Goal: Information Seeking & Learning: Learn about a topic

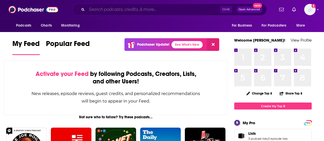
click at [151, 7] on input "Search podcasts, credits, & more..." at bounding box center [153, 9] width 133 height 8
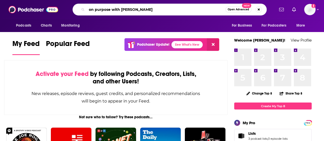
type input "on purpose with [PERSON_NAME]"
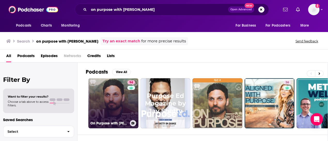
click at [108, 107] on link "94 On Purpose with [PERSON_NAME]" at bounding box center [113, 103] width 50 height 50
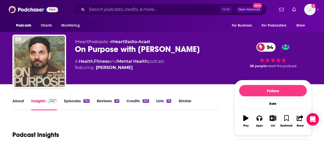
click at [17, 106] on link "About" at bounding box center [18, 104] width 12 height 12
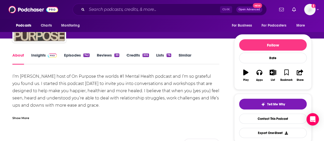
scroll to position [47, 0]
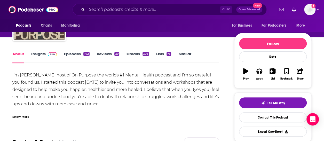
click at [22, 119] on div "Show More" at bounding box center [20, 116] width 17 height 5
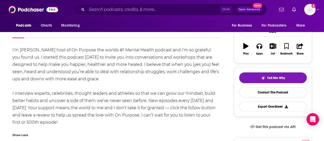
scroll to position [71, 0]
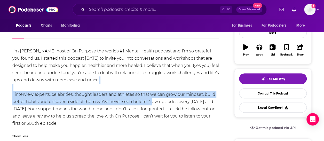
drag, startPoint x: 148, startPoint y: 100, endPoint x: 114, endPoint y: 85, distance: 36.7
click at [114, 85] on div "I’m [PERSON_NAME] host of On Purpose the worlds #1 Mental Health podcast and I’…" at bounding box center [115, 88] width 207 height 80
click at [147, 96] on div "I’m [PERSON_NAME] host of On Purpose the worlds #1 Mental Health podcast and I’…" at bounding box center [115, 88] width 207 height 80
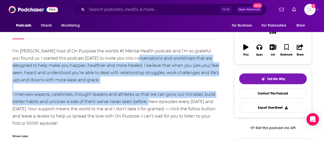
drag, startPoint x: 124, startPoint y: 99, endPoint x: 122, endPoint y: 58, distance: 41.6
click at [122, 58] on div "I’m [PERSON_NAME] host of On Purpose the worlds #1 Mental Health podcast and I’…" at bounding box center [115, 88] width 207 height 80
copy div "conversations and workshops that are designed to help make you happier, healthi…"
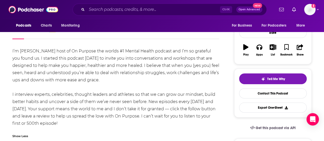
click at [130, 15] on div "Ctrl K Open Advanced New" at bounding box center [170, 10] width 194 height 12
click at [125, 10] on input "Search podcasts, credits, & more..." at bounding box center [153, 9] width 133 height 8
